Goal: Information Seeking & Learning: Find specific fact

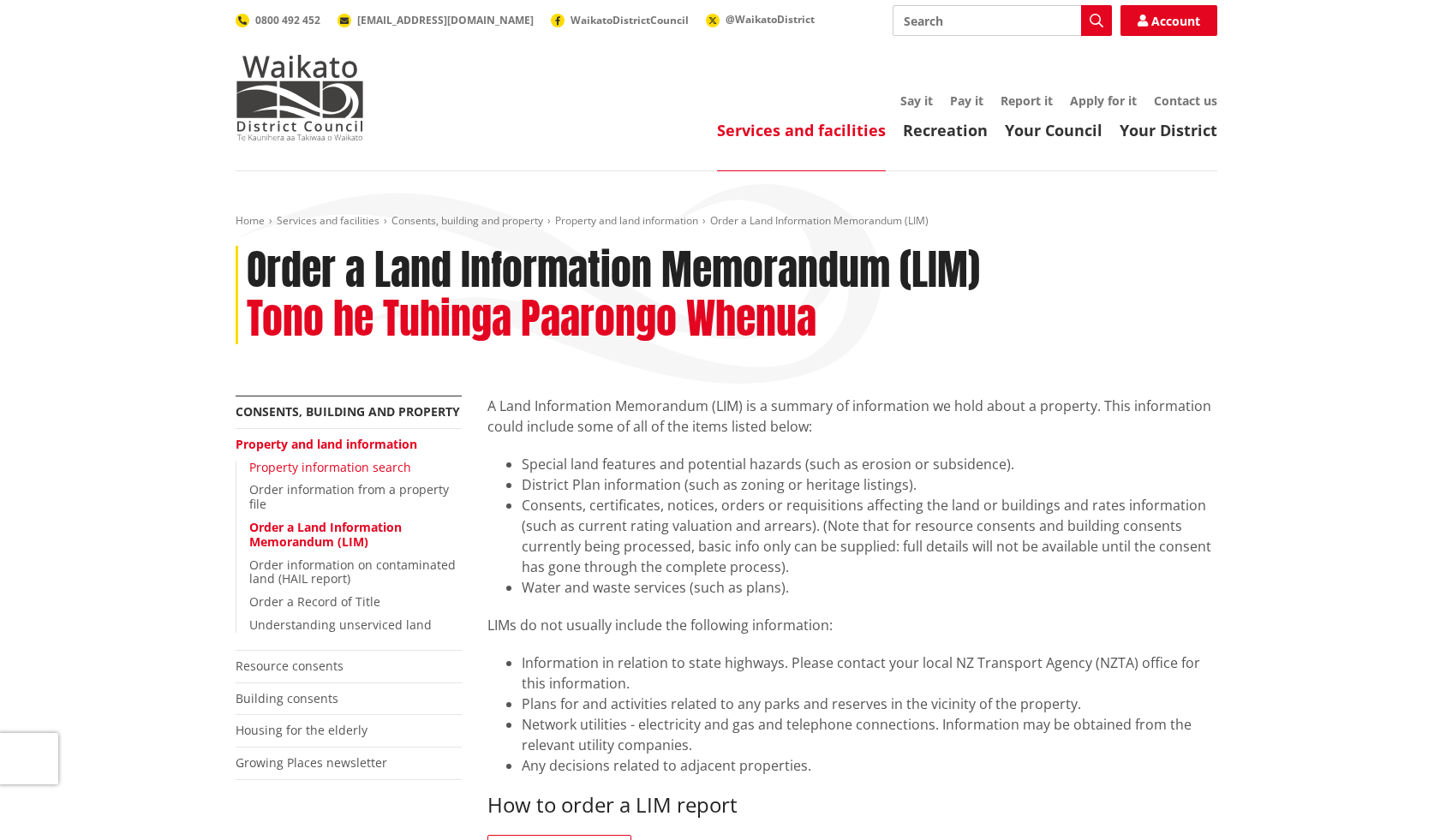
click at [360, 470] on link "Property information search" at bounding box center [330, 467] width 162 height 16
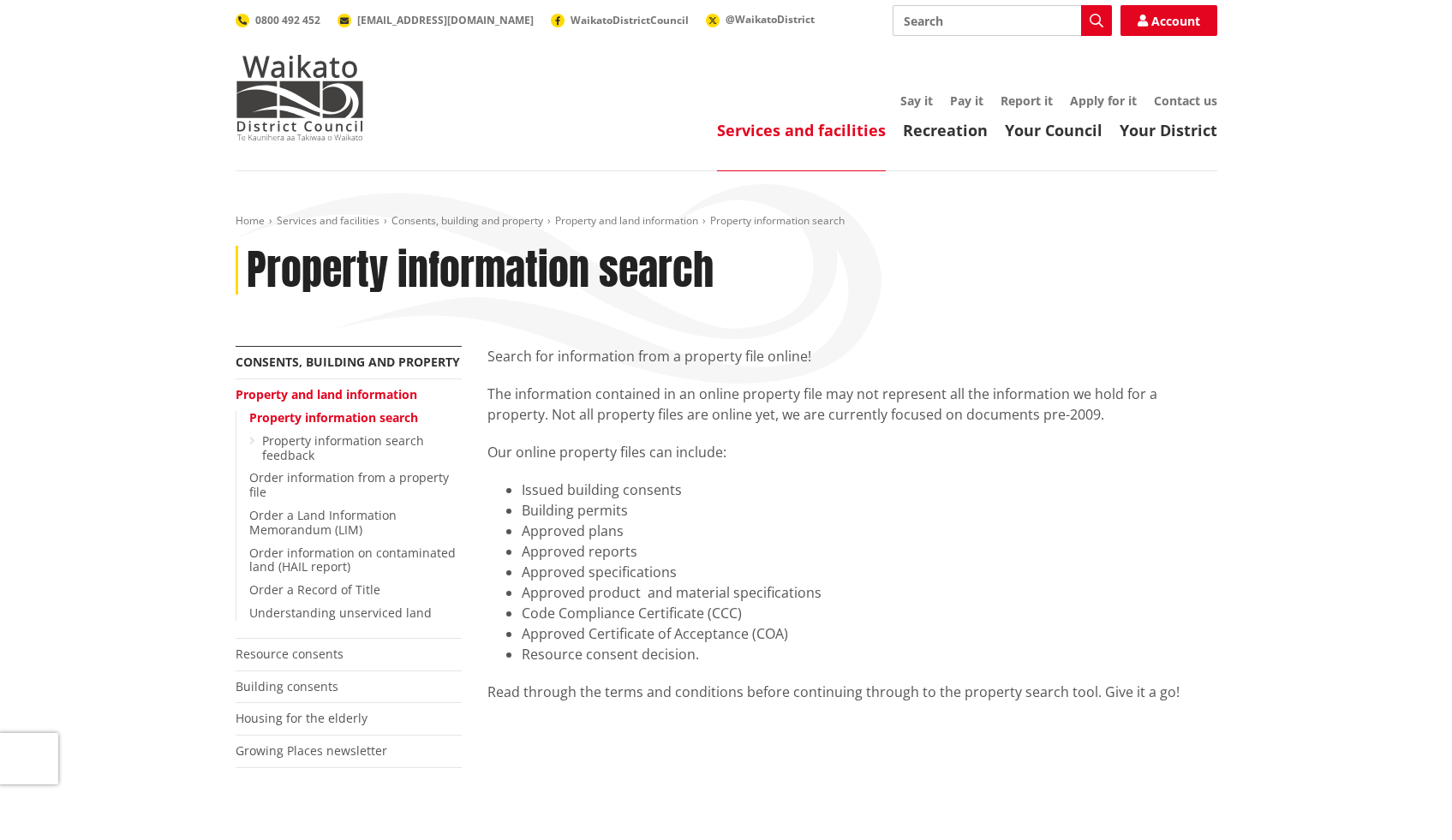
click at [316, 418] on link "Property information search" at bounding box center [334, 417] width 169 height 16
click at [770, 128] on link "Services and facilities" at bounding box center [802, 129] width 169 height 20
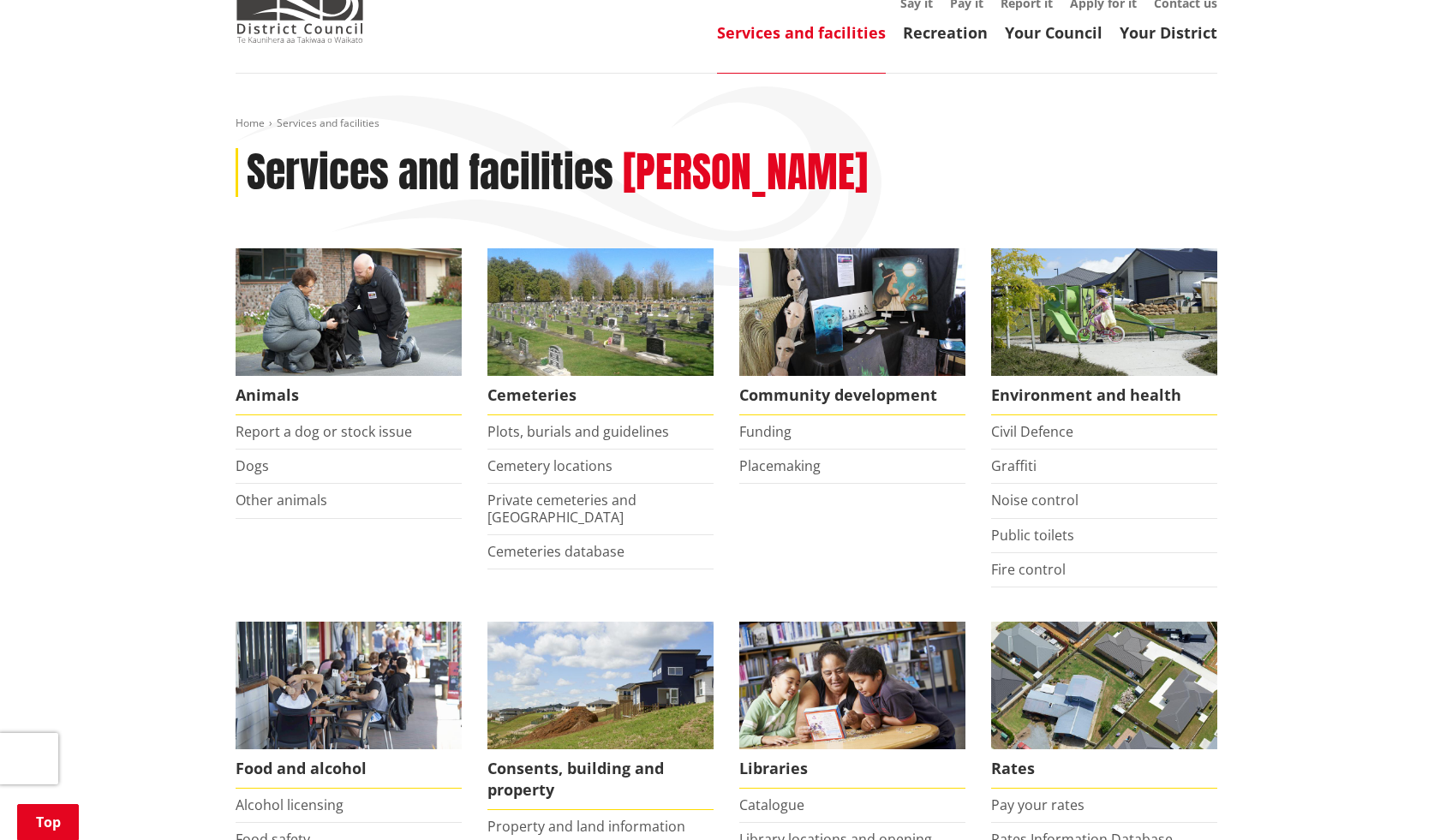
scroll to position [574, 0]
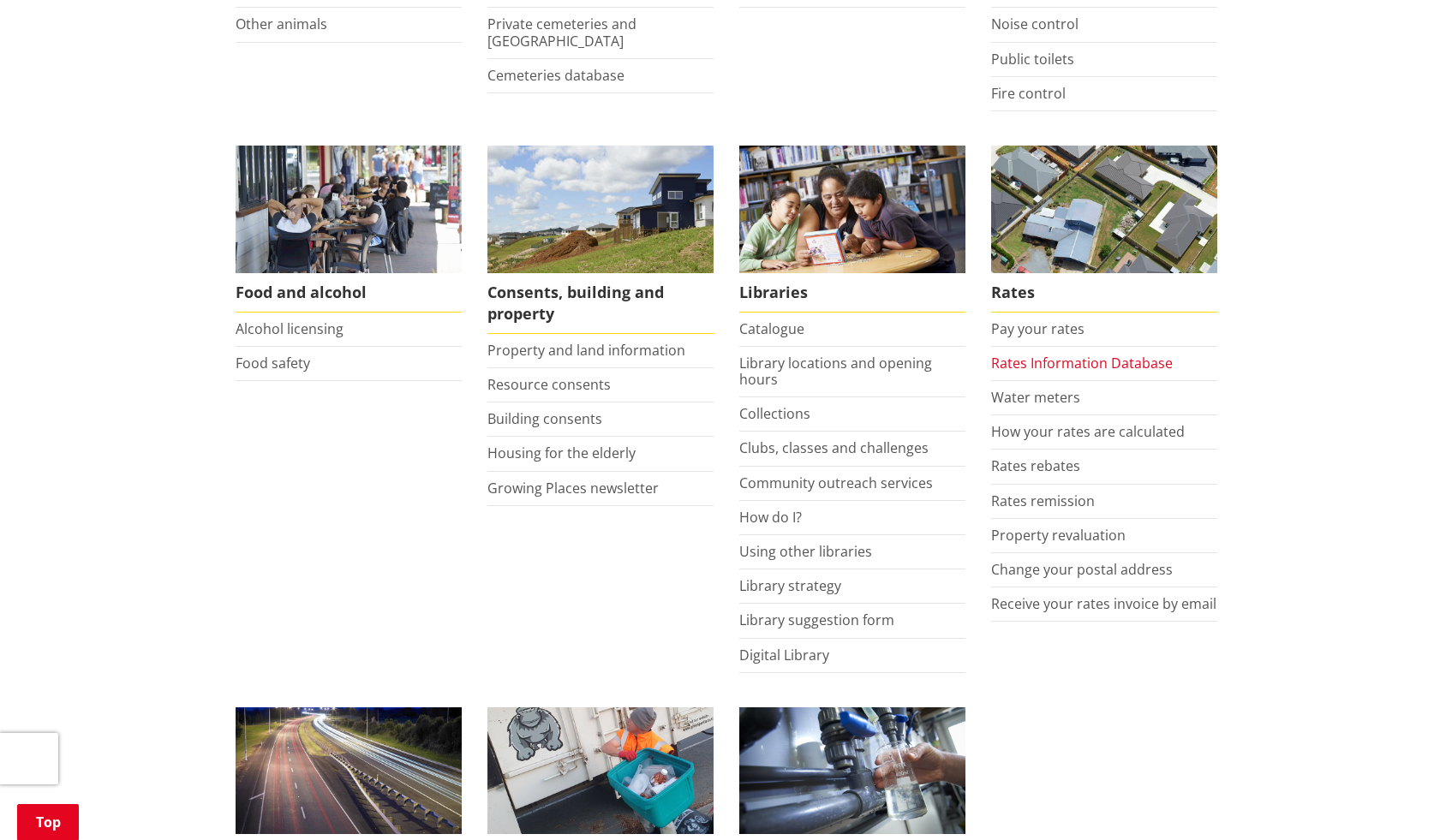
click at [1019, 361] on link "Rates Information Database" at bounding box center [1082, 363] width 181 height 19
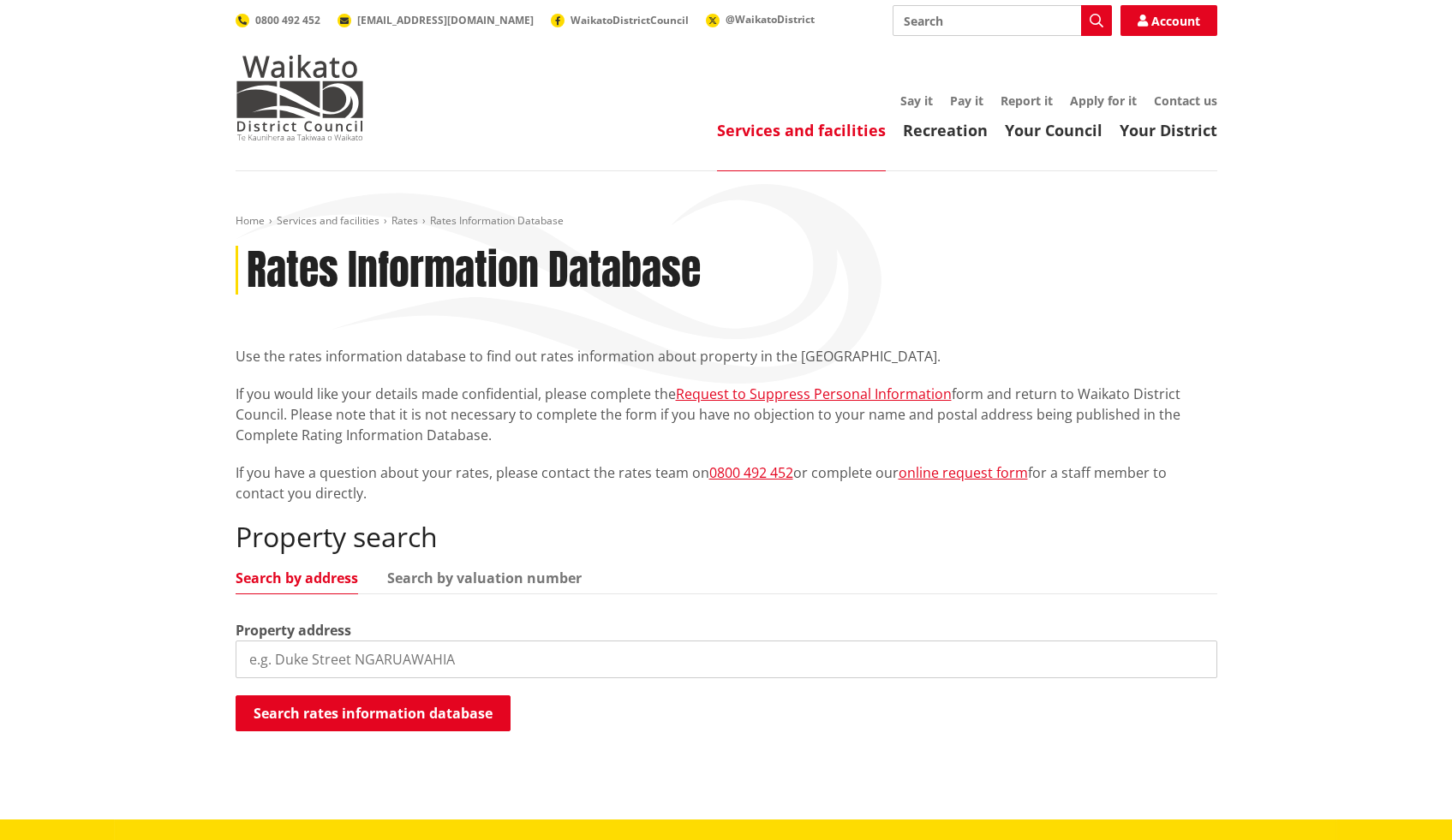
click at [378, 653] on input "search" at bounding box center [727, 659] width 982 height 37
type input "18 McIntosh"
click at [397, 710] on button "Search rates information database" at bounding box center [373, 713] width 275 height 36
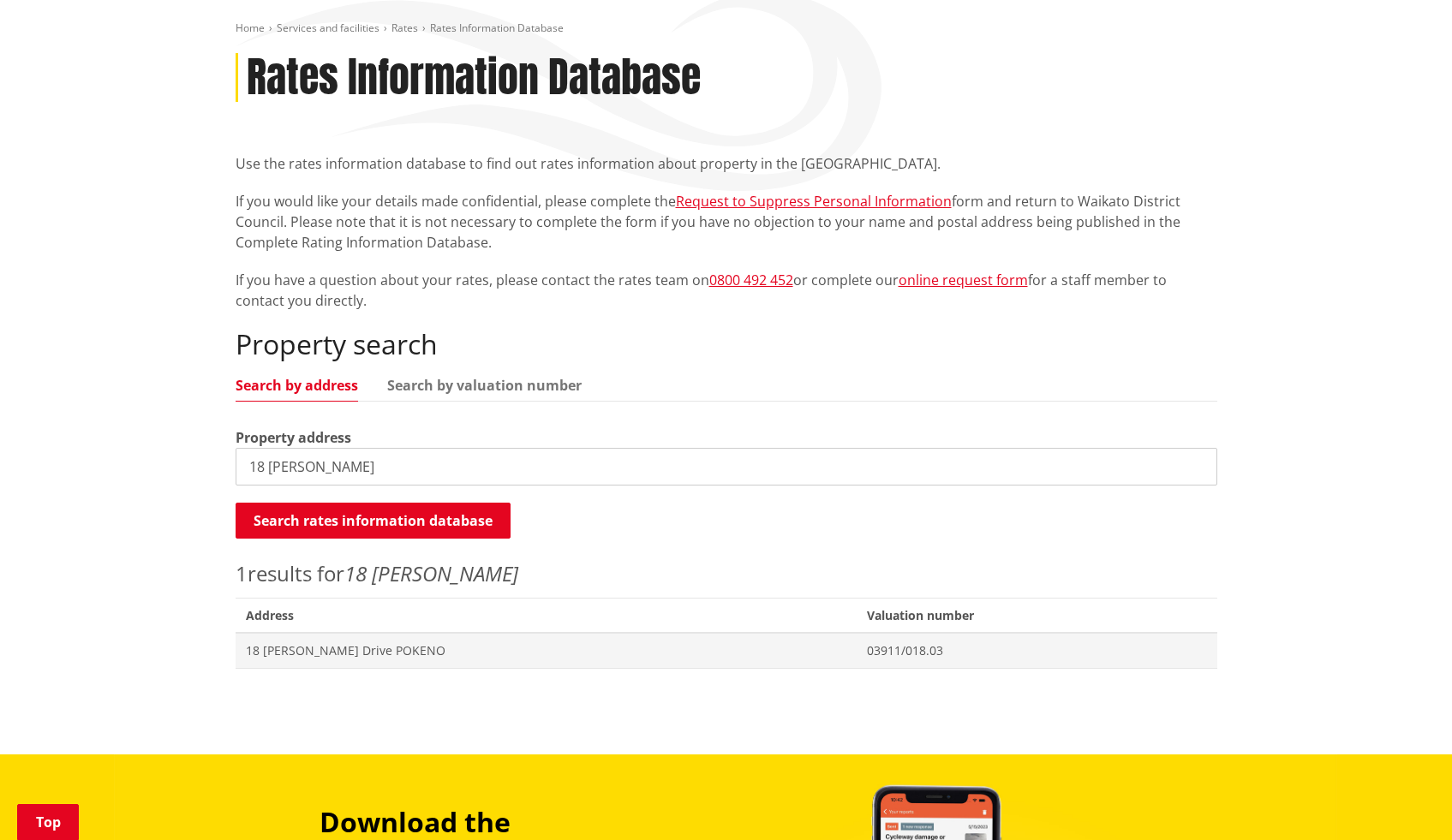
scroll to position [336, 0]
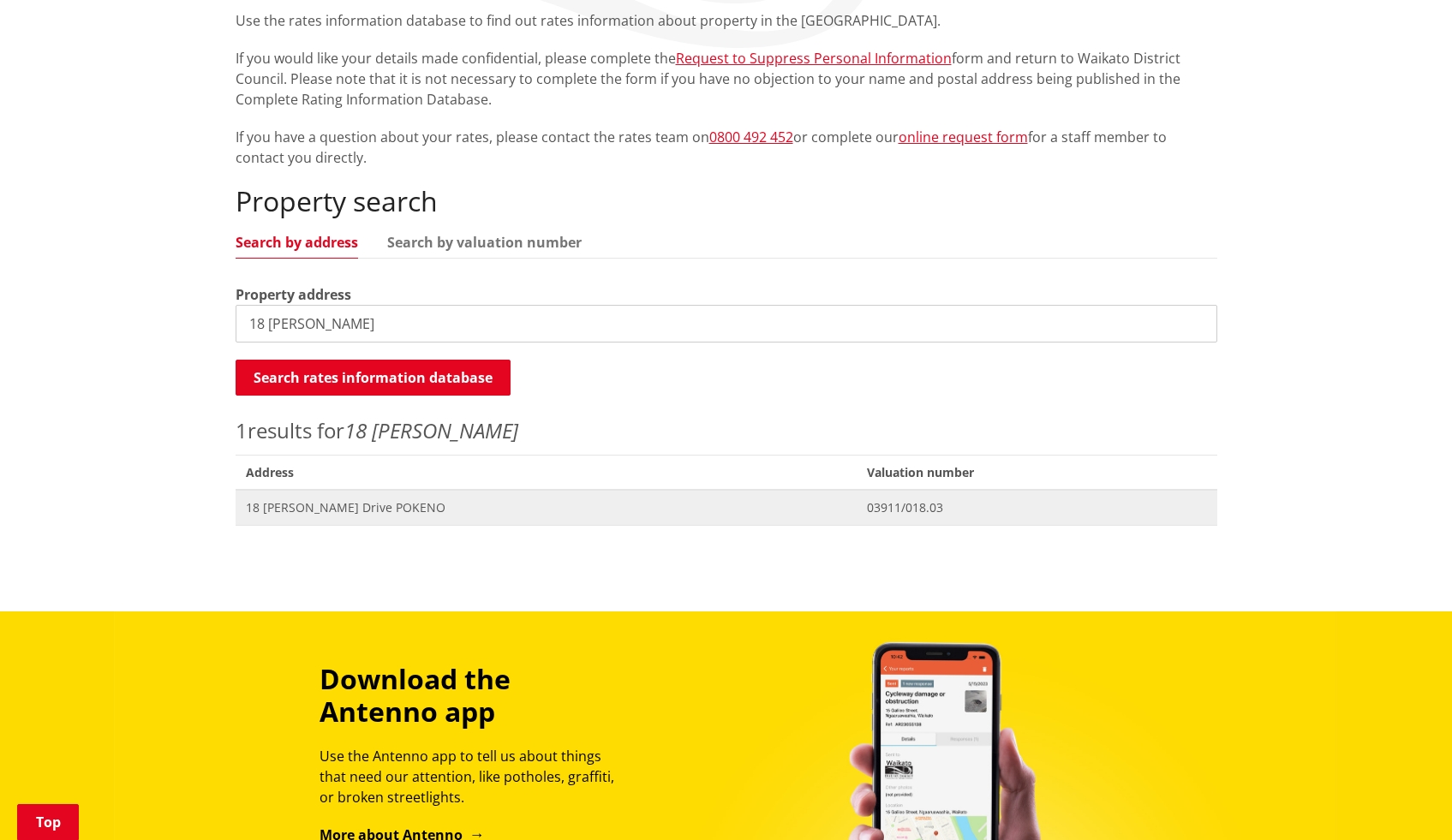
click at [358, 509] on span "18 [PERSON_NAME] Drive POKENO" at bounding box center [546, 508] width 600 height 17
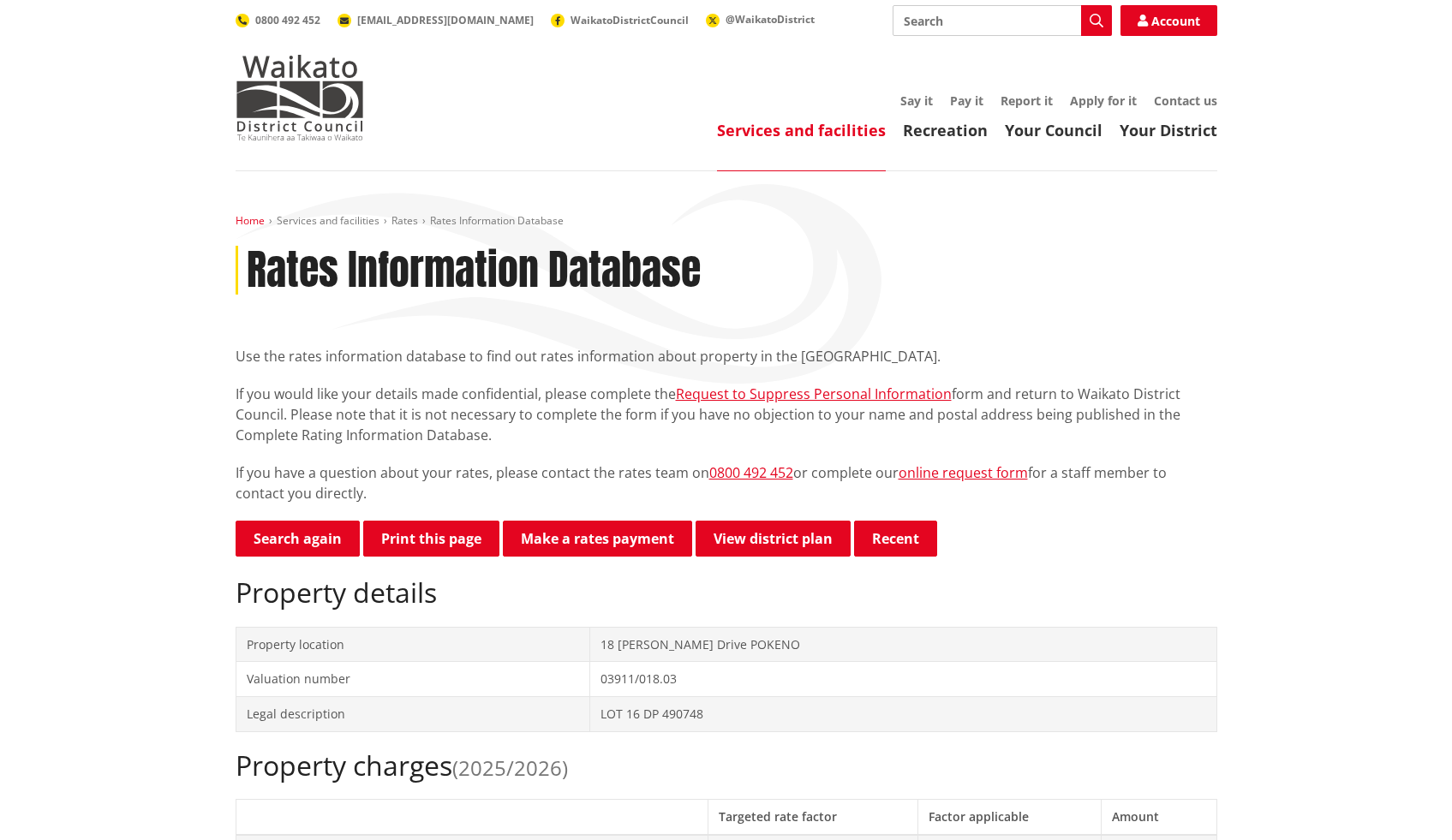
click at [252, 218] on link "Home" at bounding box center [250, 220] width 29 height 14
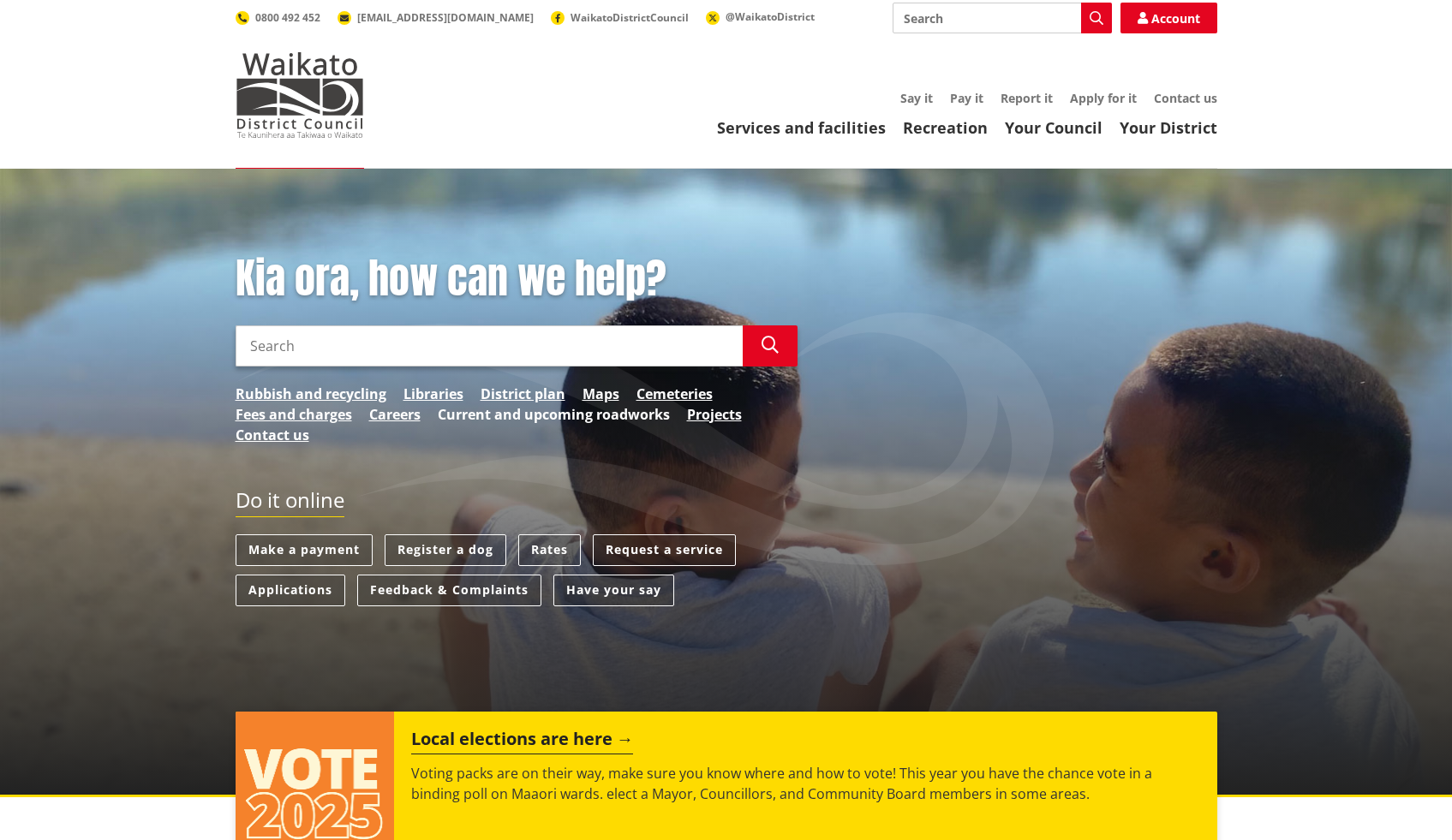
scroll to position [4, 0]
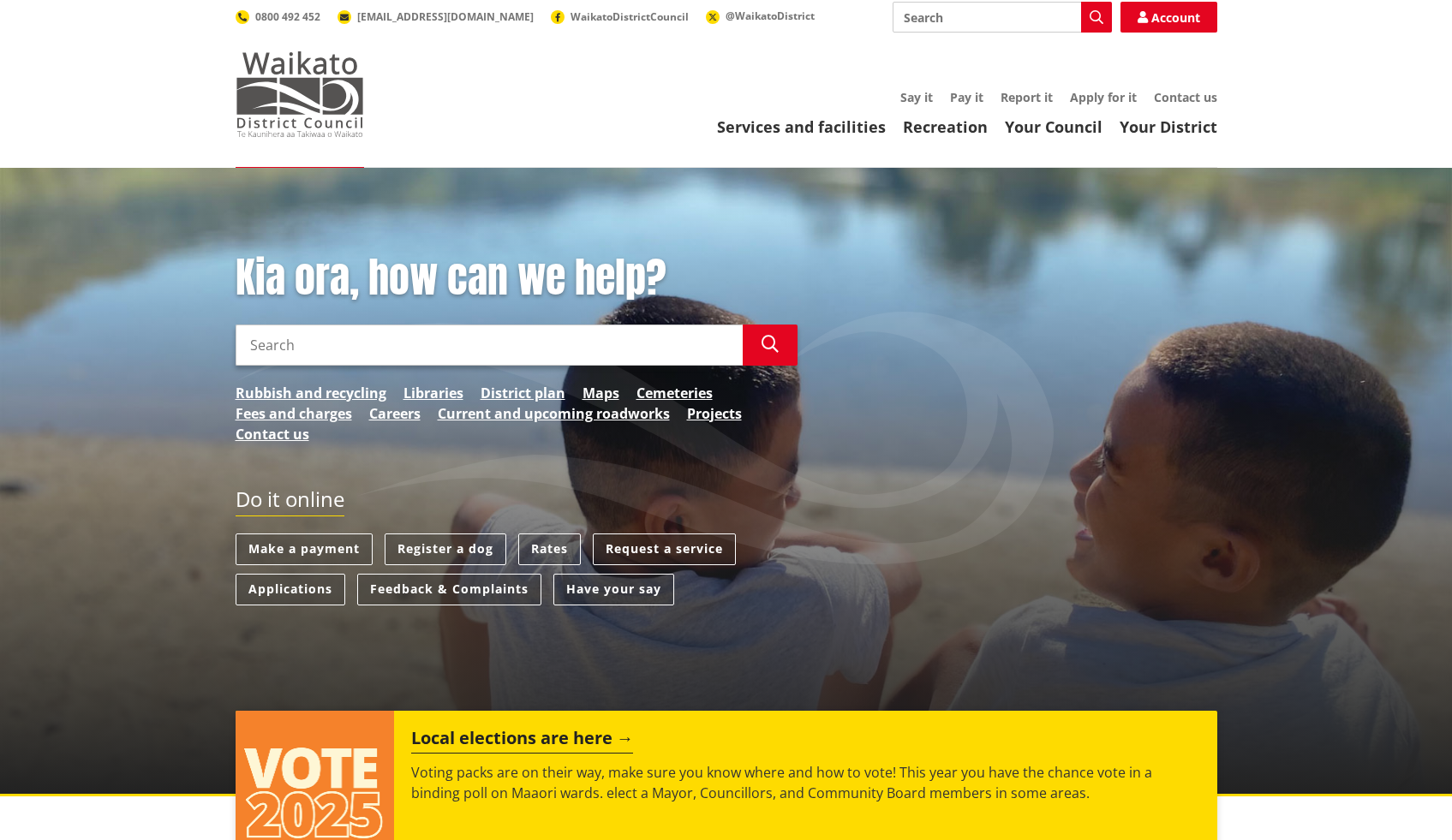
click at [316, 65] on img at bounding box center [300, 94] width 129 height 85
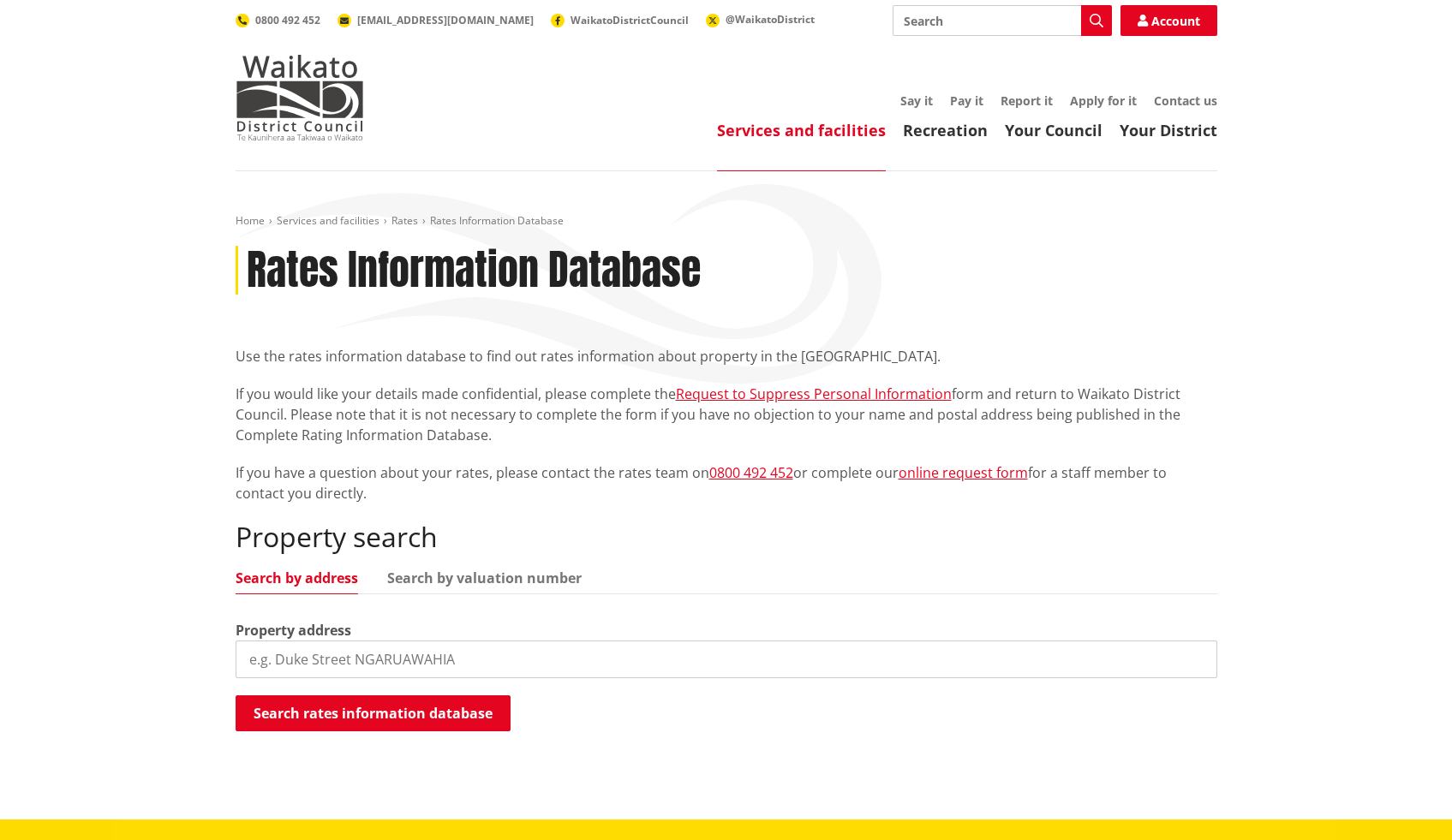
scroll to position [336, 0]
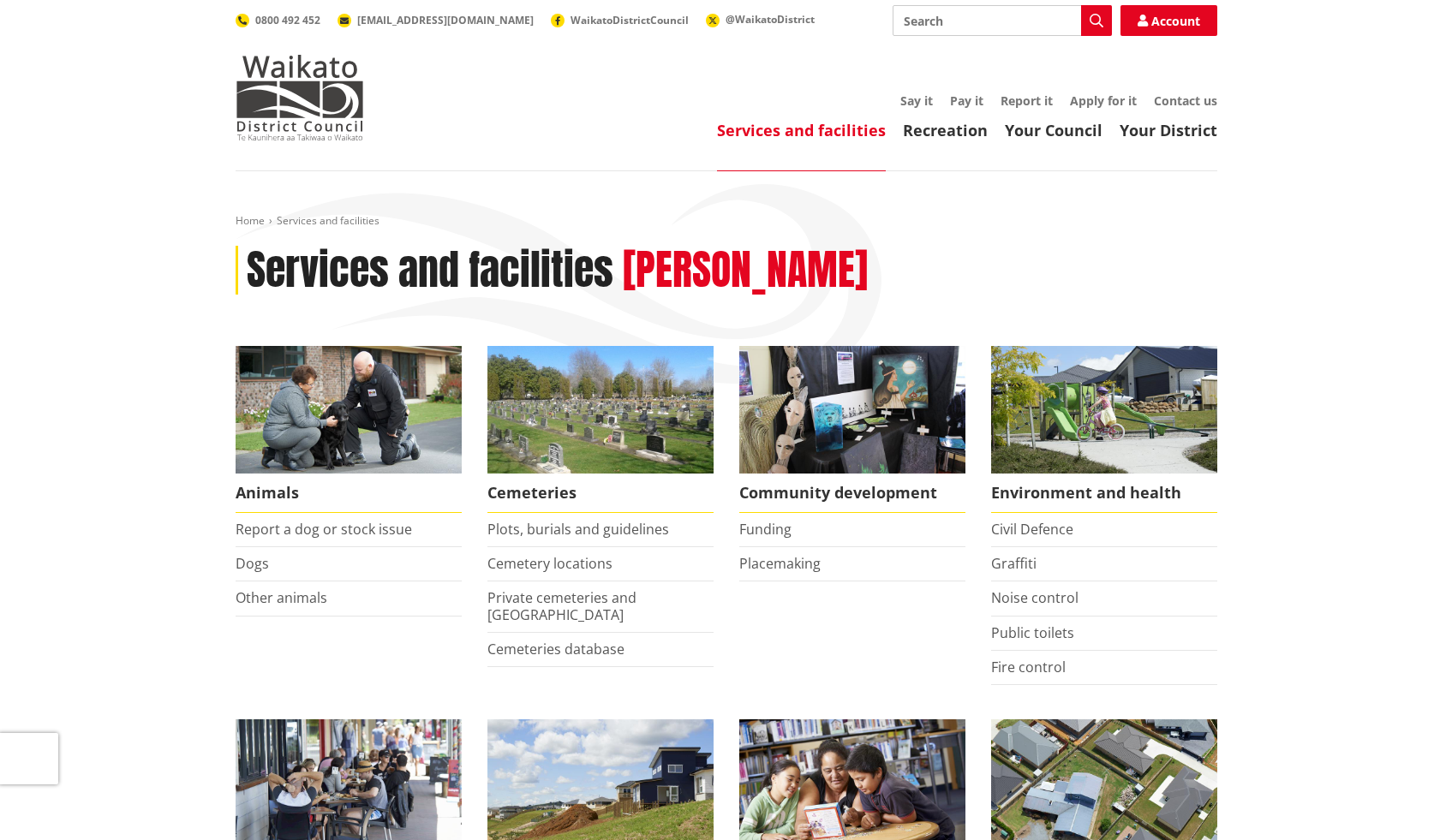
scroll to position [574, 0]
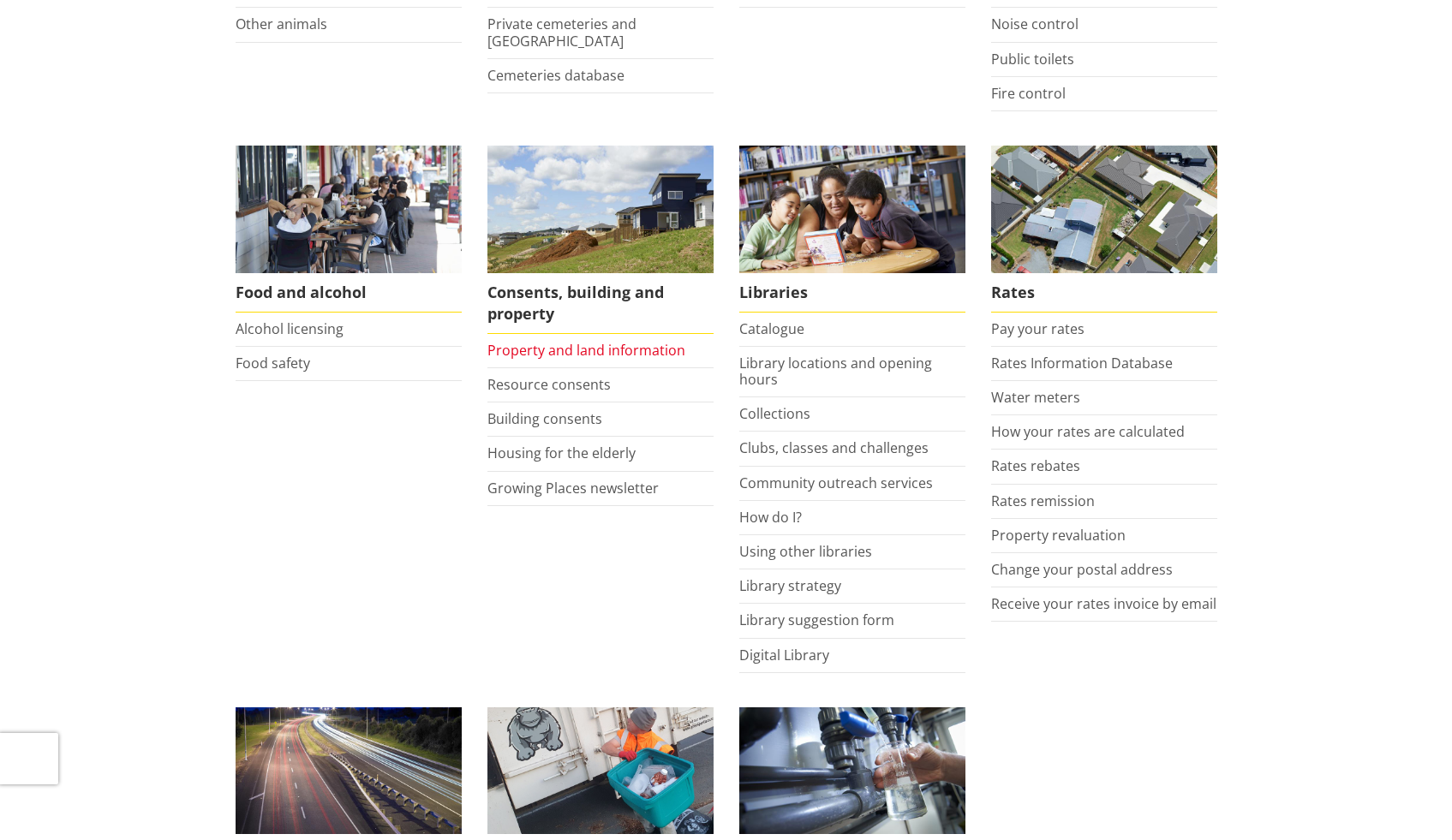
click at [629, 353] on link "Property and land information" at bounding box center [586, 351] width 198 height 19
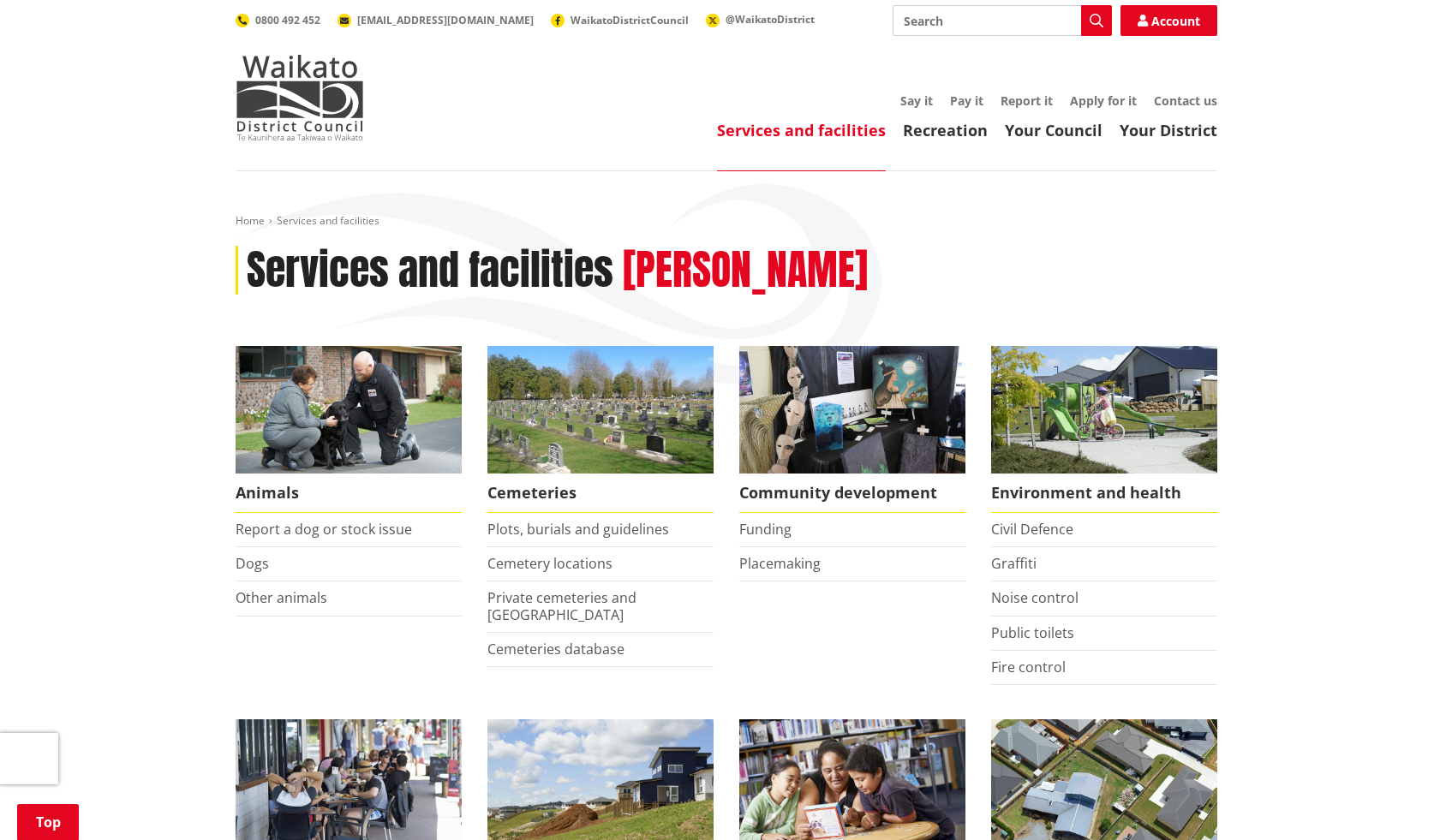
scroll to position [574, 0]
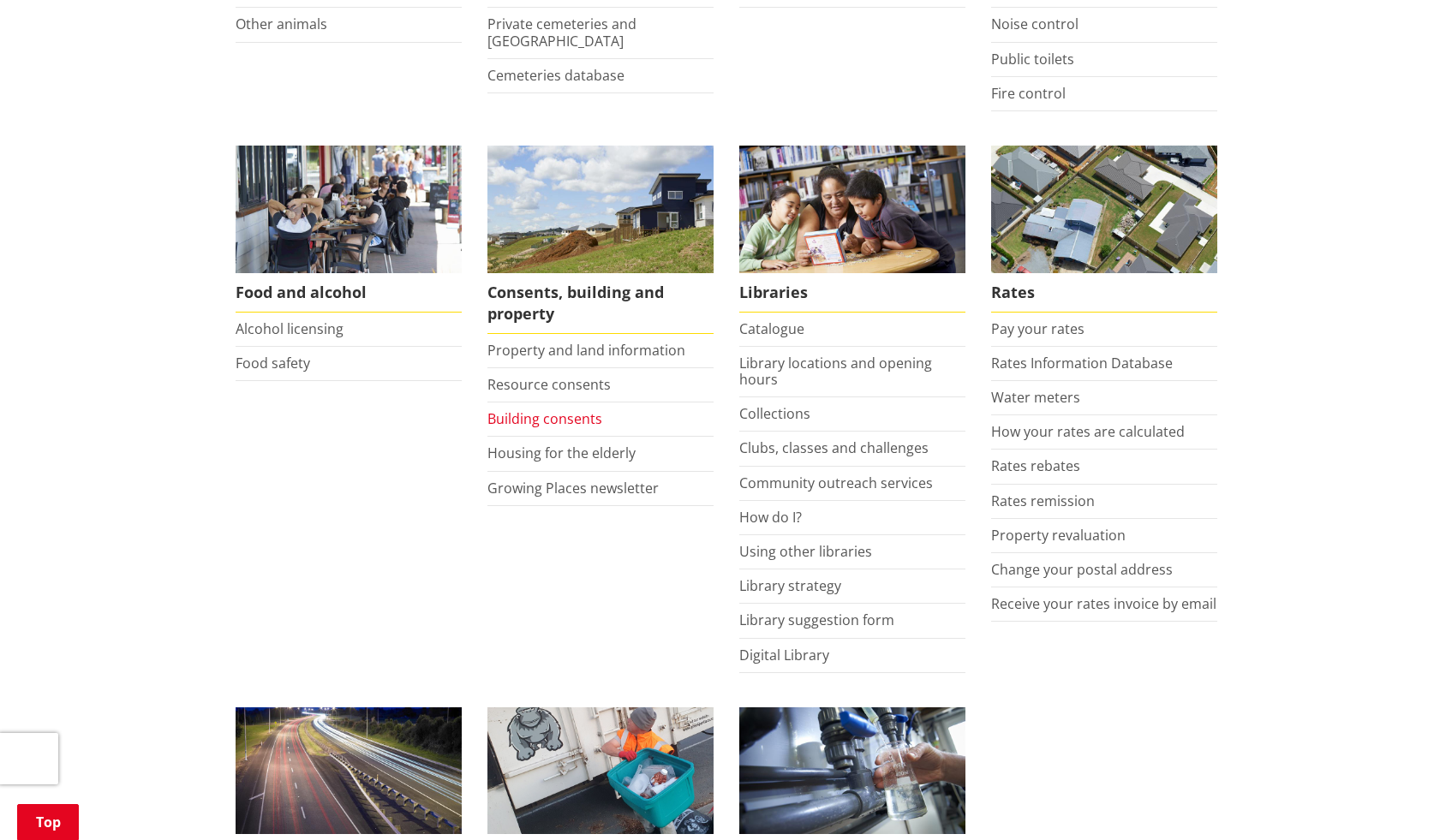
click at [530, 421] on link "Building consents" at bounding box center [545, 419] width 115 height 19
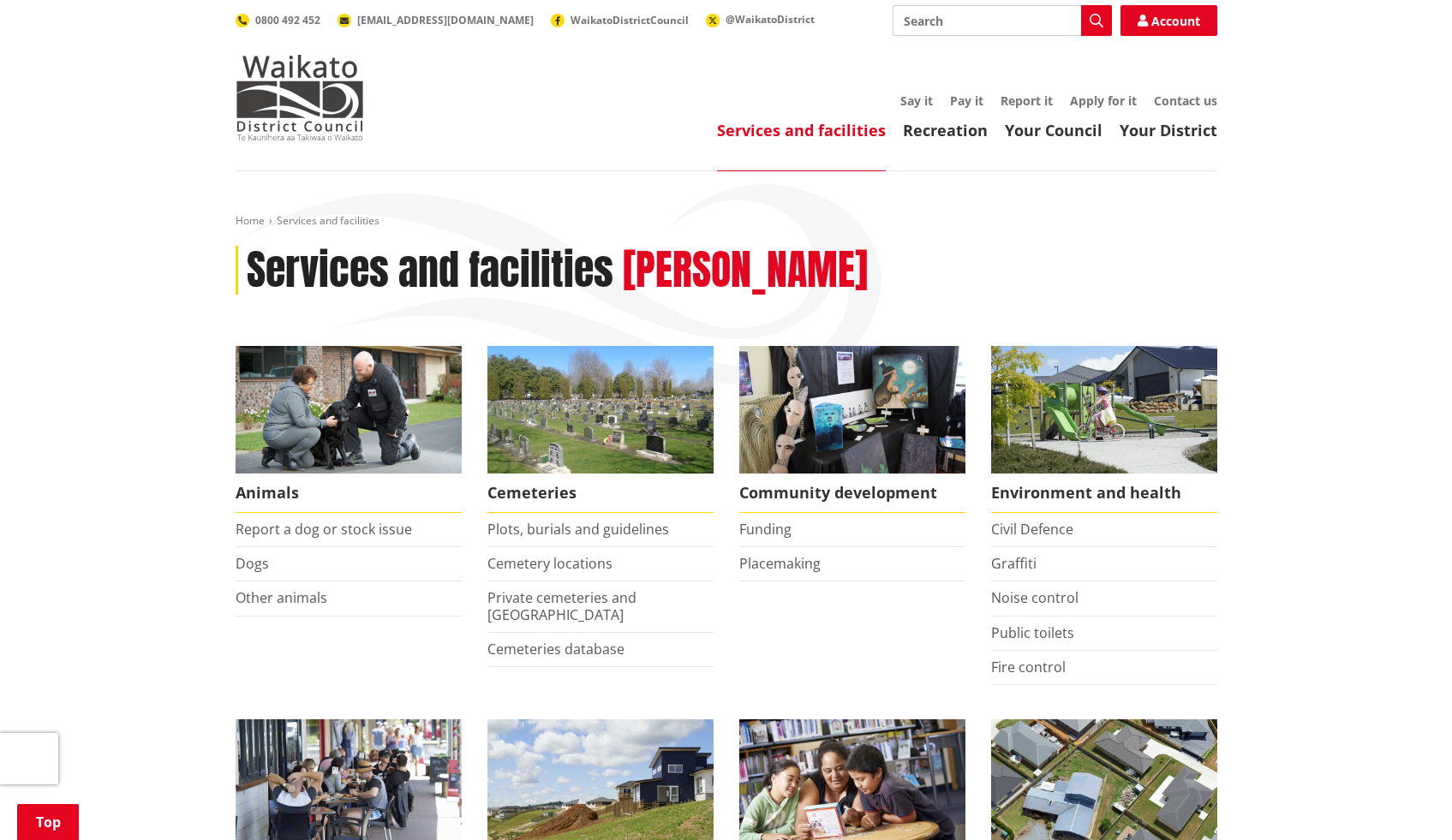
scroll to position [574, 0]
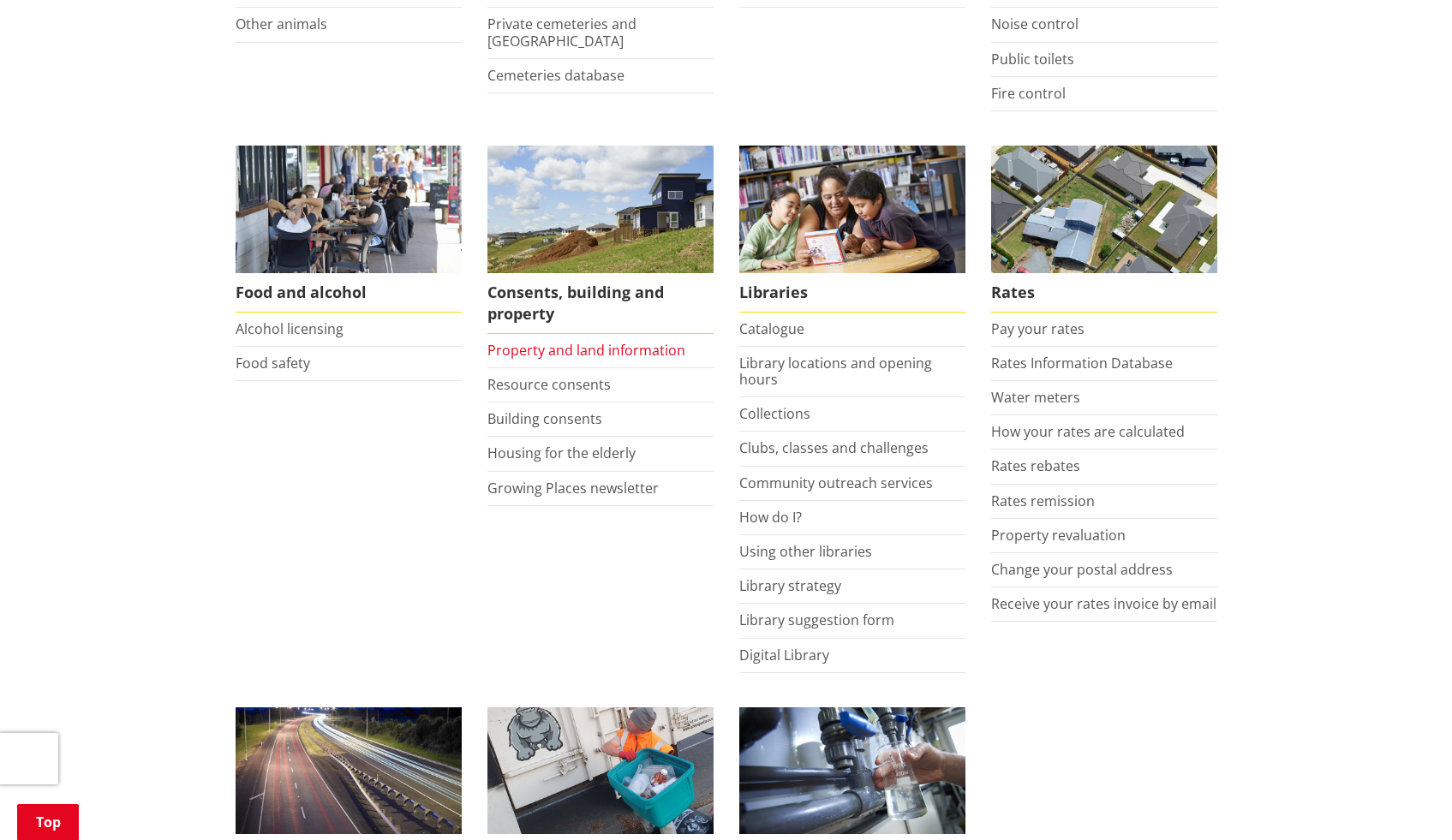
click at [542, 357] on link "Property and land information" at bounding box center [586, 351] width 198 height 19
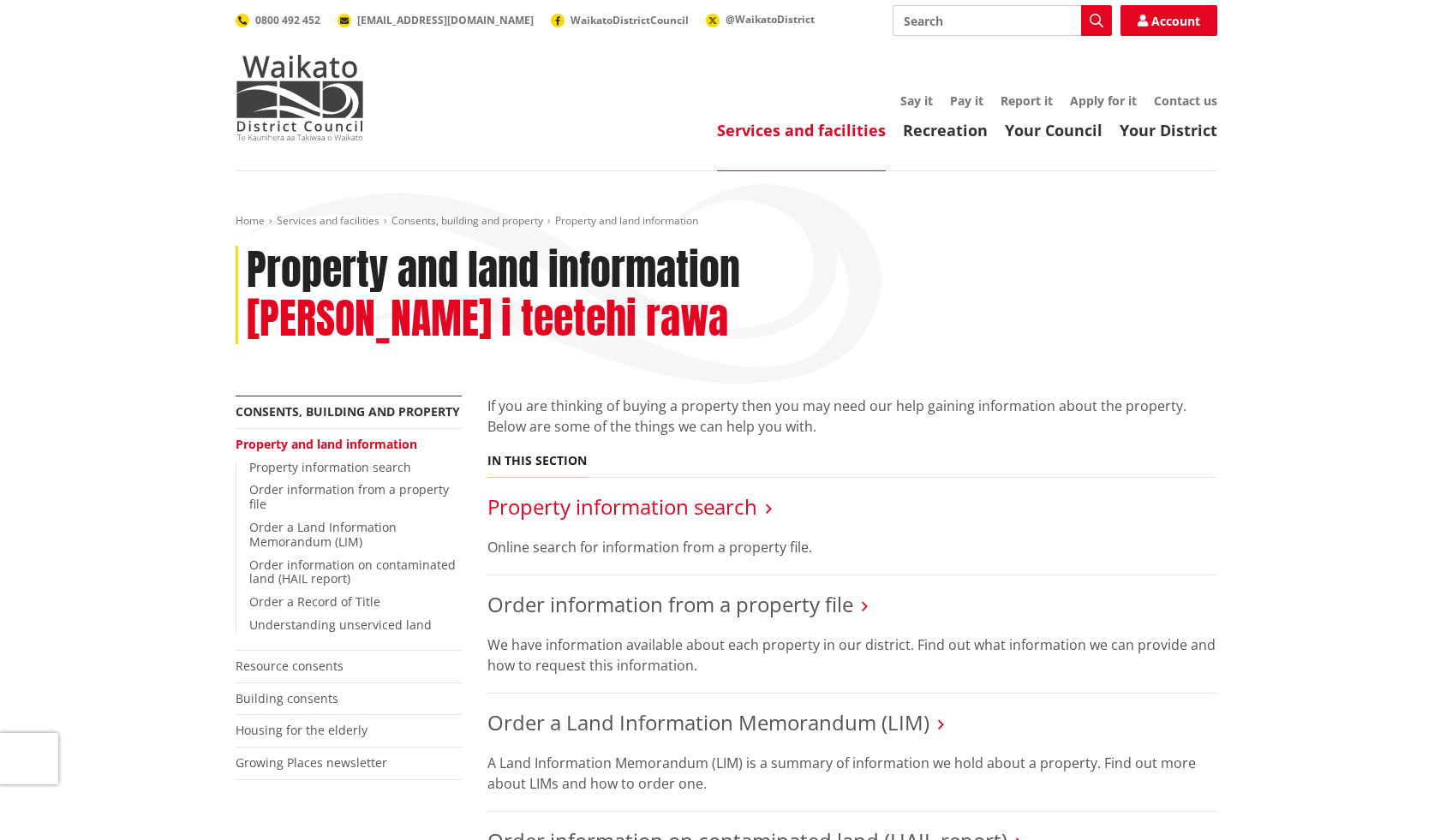
click at [630, 493] on link "Property information search" at bounding box center [621, 506] width 269 height 28
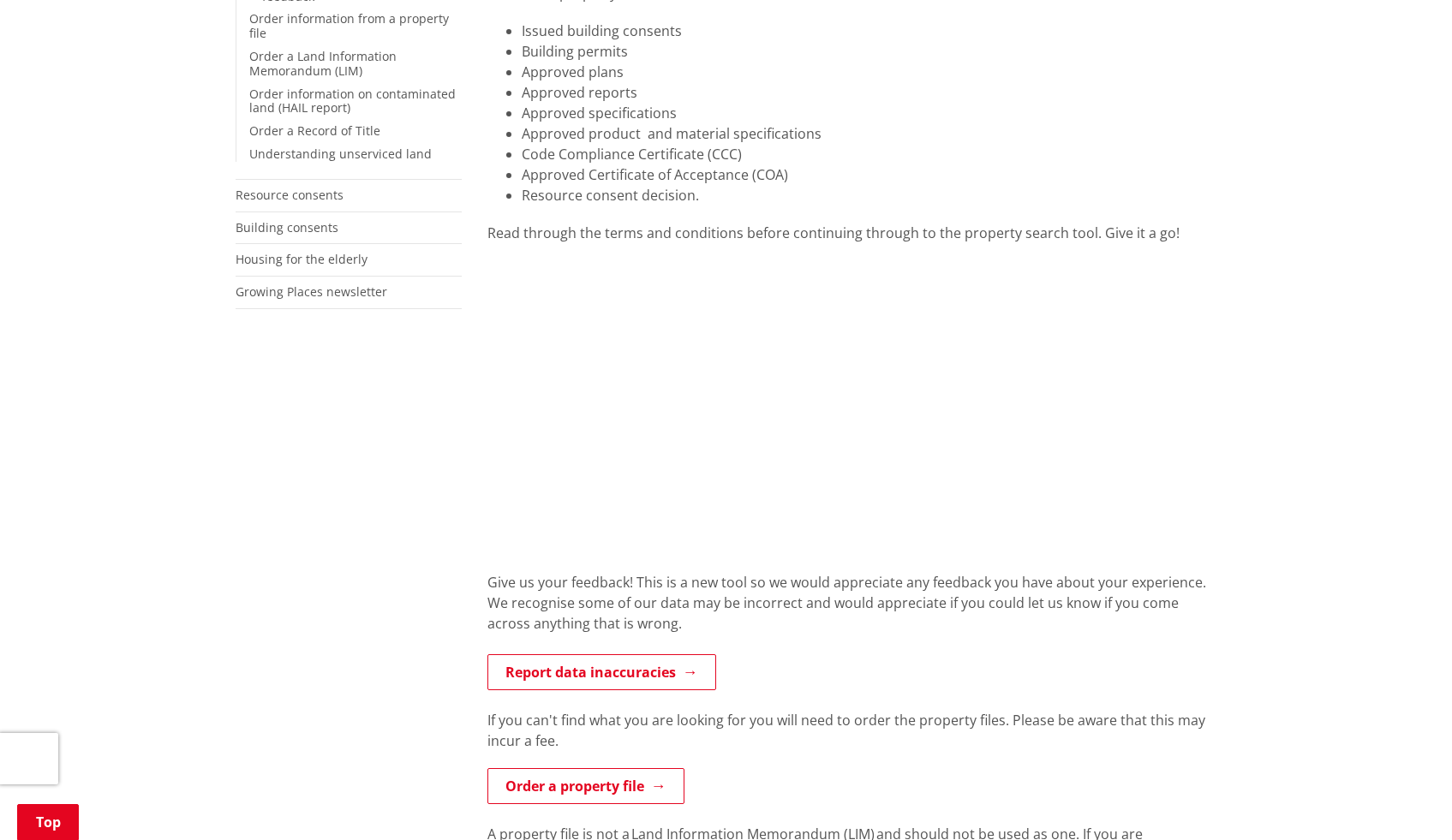
scroll to position [494, 0]
